Goal: Consume media (video, audio)

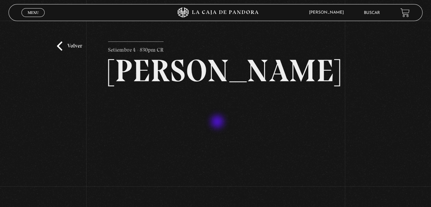
click at [69, 45] on link "Volver" at bounding box center [69, 46] width 25 height 9
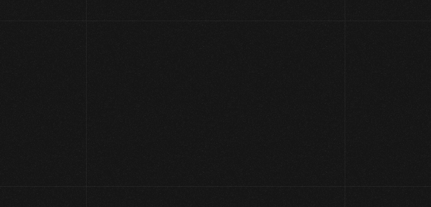
scroll to position [91, 0]
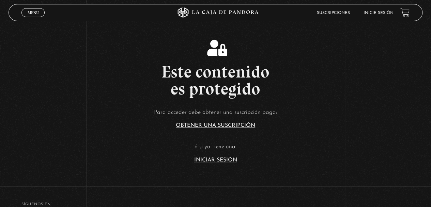
click at [381, 14] on link "Inicie sesión" at bounding box center [378, 13] width 30 height 4
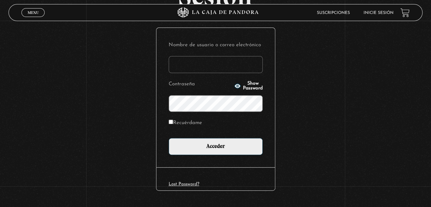
scroll to position [89, 0]
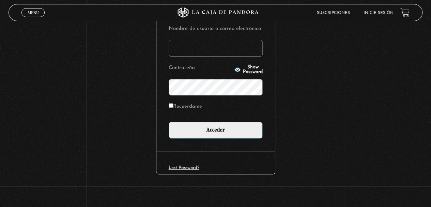
type input "urbinaandrea@hotmail.com"
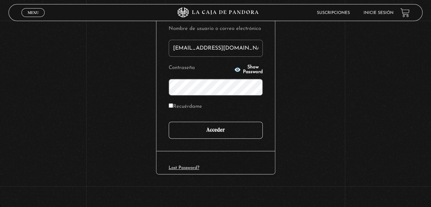
click at [212, 126] on input "Acceder" at bounding box center [216, 130] width 94 height 17
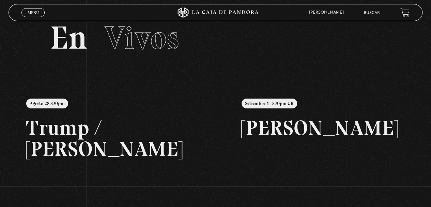
scroll to position [16, 0]
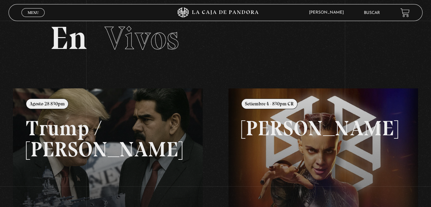
click at [30, 10] on link "Menu Cerrar" at bounding box center [32, 12] width 23 height 9
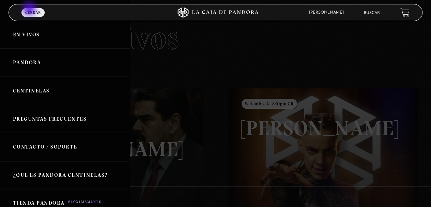
click at [22, 94] on link "Centinelas" at bounding box center [64, 91] width 129 height 28
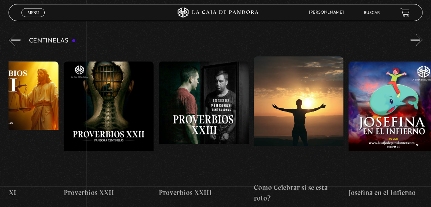
scroll to position [0, 2222]
click at [205, 105] on figure at bounding box center [204, 123] width 90 height 123
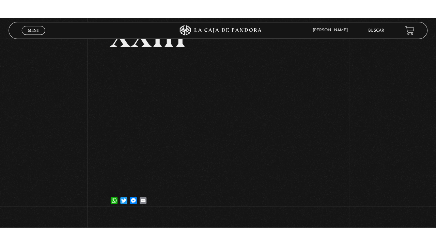
scroll to position [84, 0]
